Goal: Task Accomplishment & Management: Manage account settings

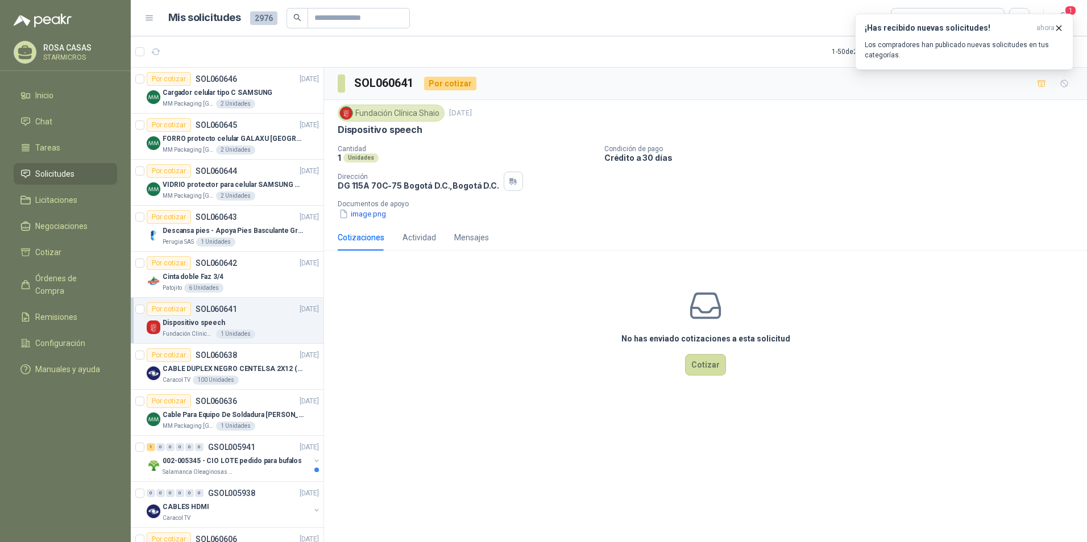
click at [902, 58] on p "Los compradores han publicado nuevas solicitudes en tus categorías." at bounding box center [964, 50] width 199 height 20
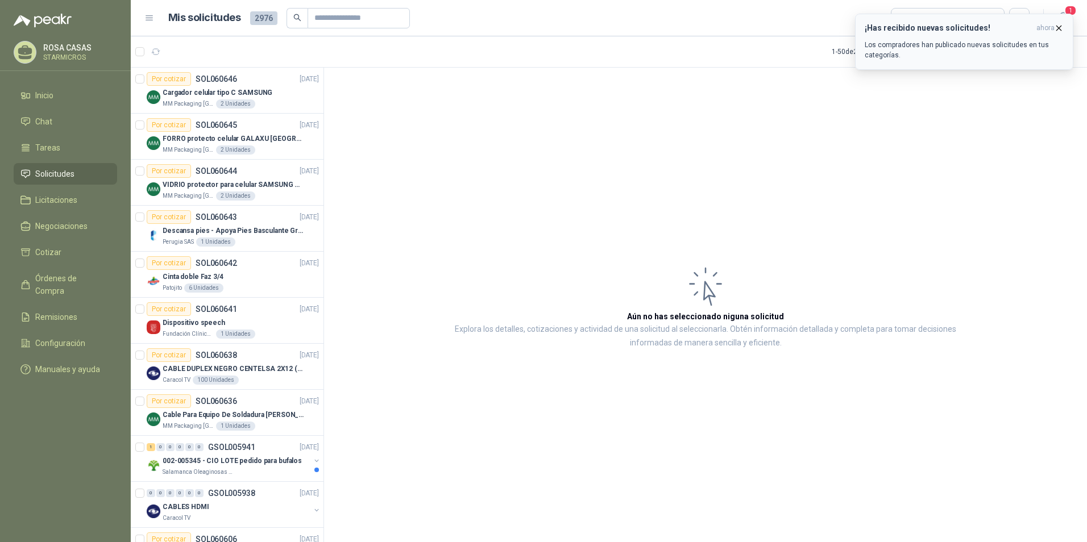
click at [1011, 41] on p "Los compradores han publicado nuevas solicitudes en tus categorías." at bounding box center [964, 50] width 199 height 20
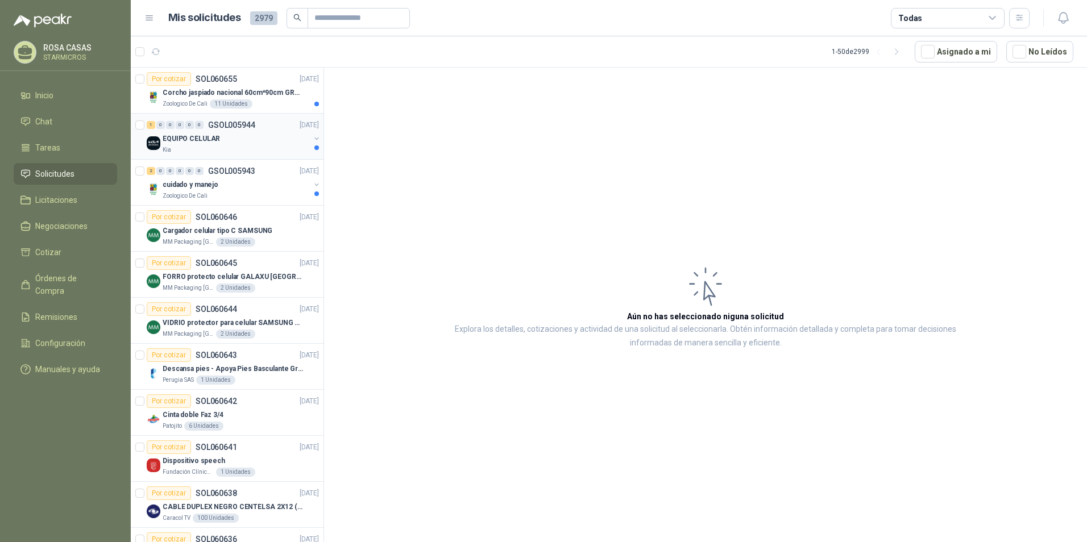
click at [206, 126] on div "1 0 0 0 0 0 GSOL005944" at bounding box center [201, 125] width 109 height 8
